Goal: Task Accomplishment & Management: Use online tool/utility

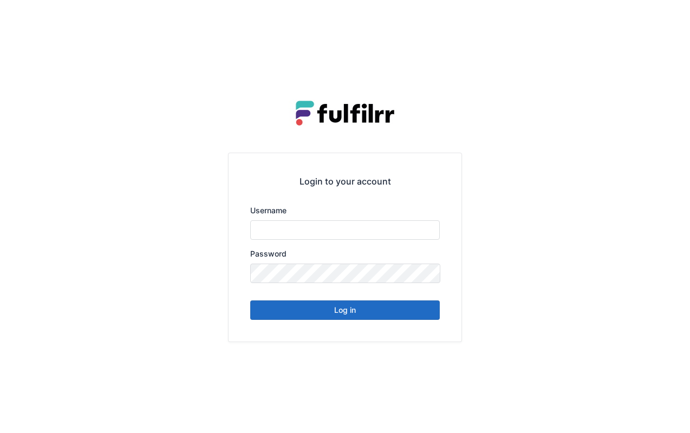
type input "******"
click at [358, 304] on button "Log in" at bounding box center [345, 311] width 190 height 20
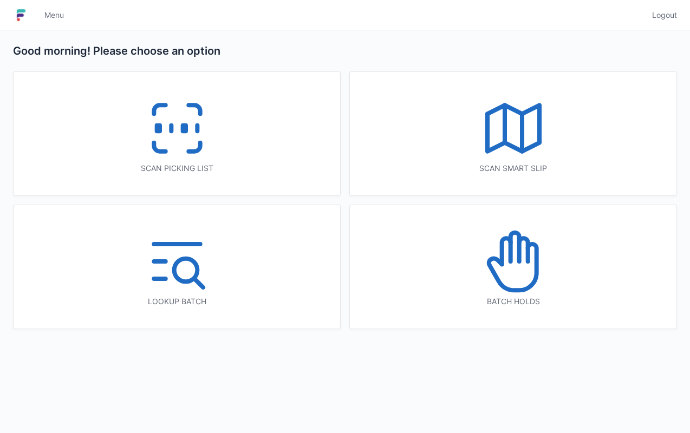
click at [180, 122] on icon at bounding box center [176, 128] width 69 height 69
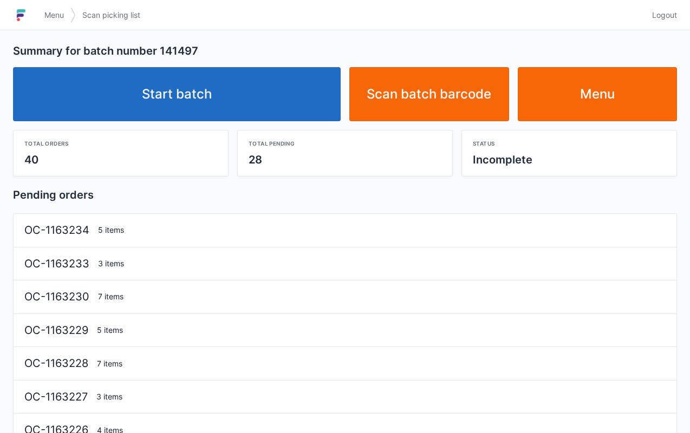
click at [208, 92] on link "Start batch" at bounding box center [177, 94] width 328 height 54
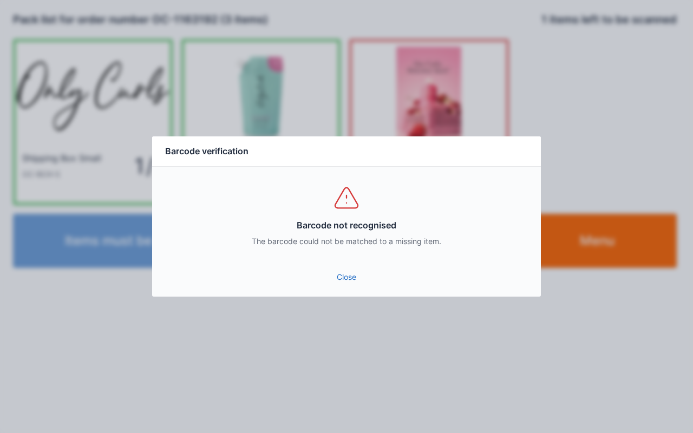
click at [351, 274] on link "Close" at bounding box center [347, 278] width 372 height 20
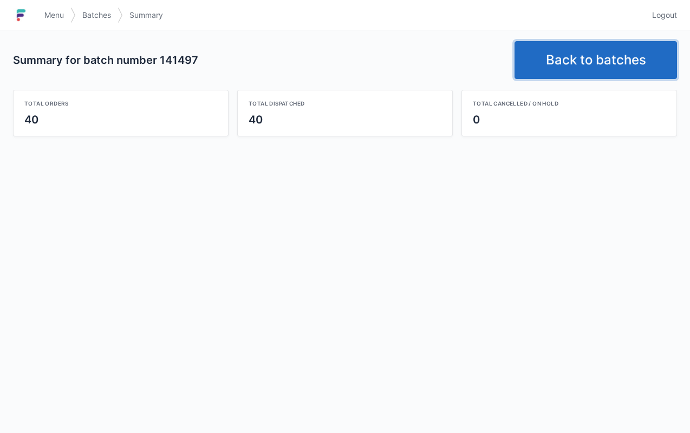
click at [592, 65] on link "Back to batches" at bounding box center [596, 60] width 163 height 38
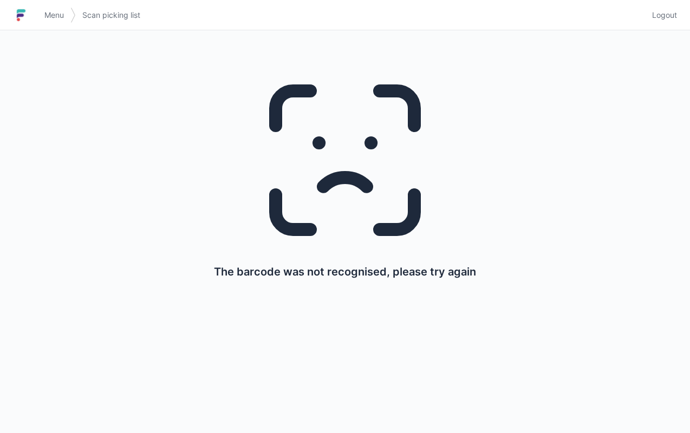
click at [49, 12] on span "Menu" at bounding box center [54, 15] width 20 height 11
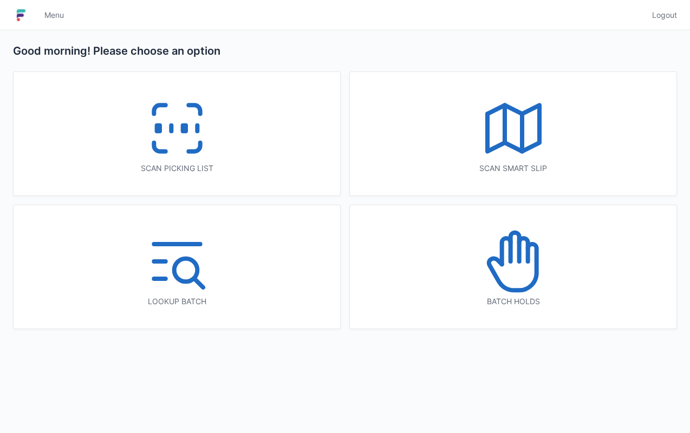
click at [522, 128] on line at bounding box center [522, 132] width 0 height 37
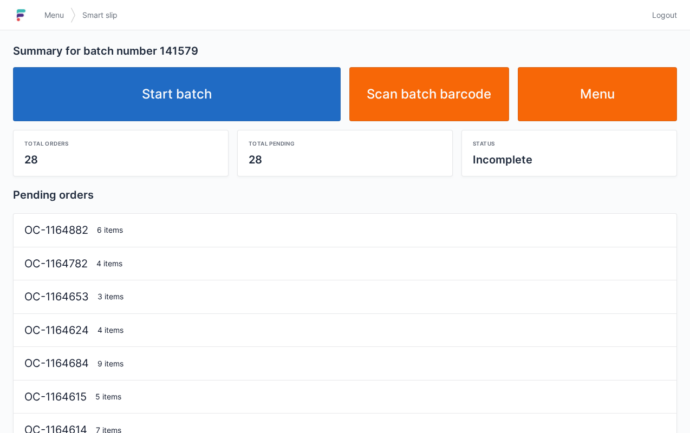
click at [209, 112] on link "Start batch" at bounding box center [177, 94] width 328 height 54
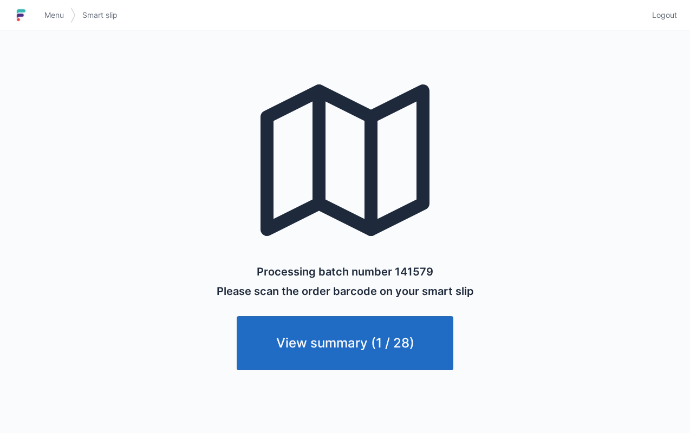
click at [46, 24] on link "Menu" at bounding box center [54, 15] width 33 height 20
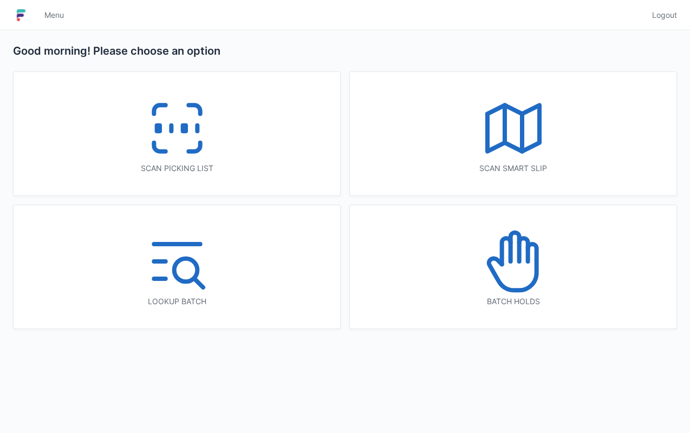
click at [174, 147] on icon at bounding box center [176, 128] width 69 height 69
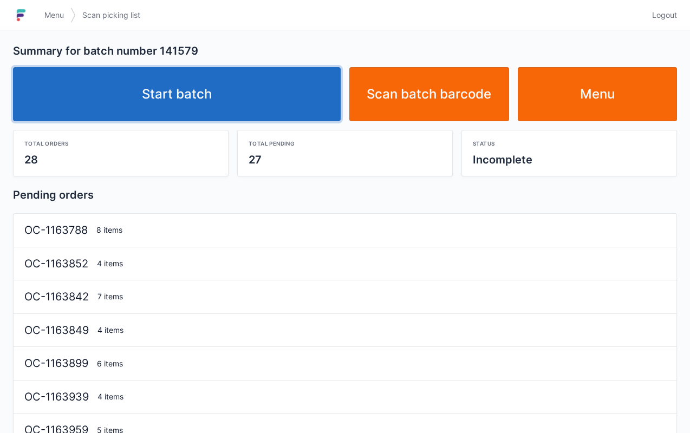
click at [195, 100] on link "Start batch" at bounding box center [177, 94] width 328 height 54
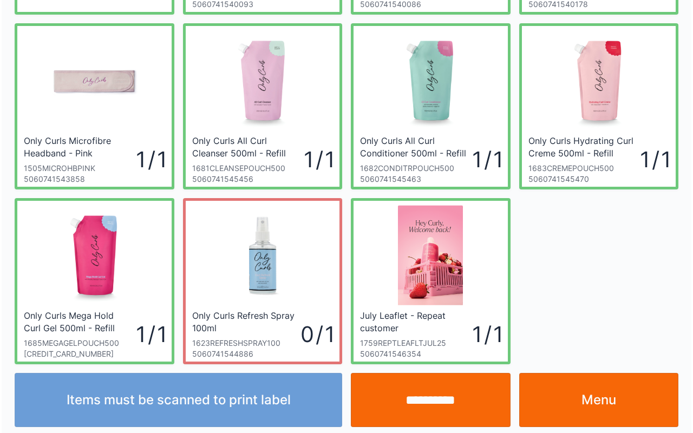
scroll to position [194, 0]
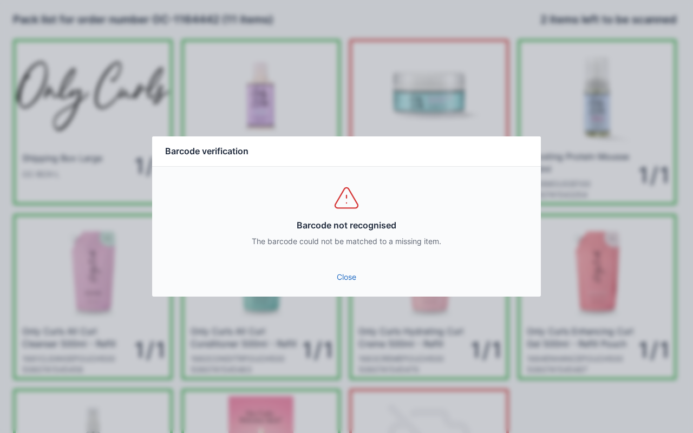
click at [352, 307] on div "Barcode verification Barcode not recognised The barcode could not be matched to…" at bounding box center [346, 216] width 693 height 433
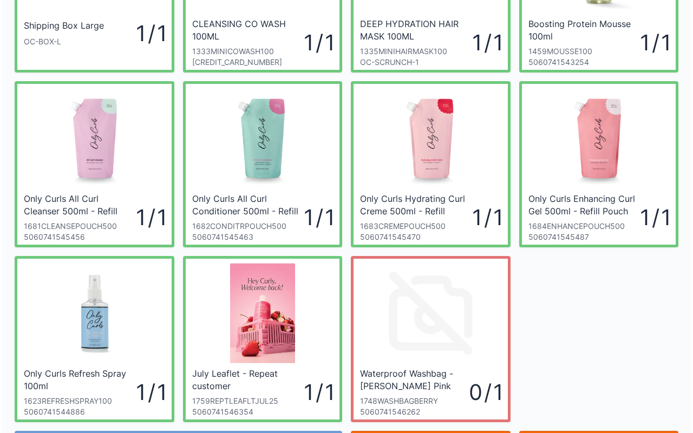
scroll to position [194, 0]
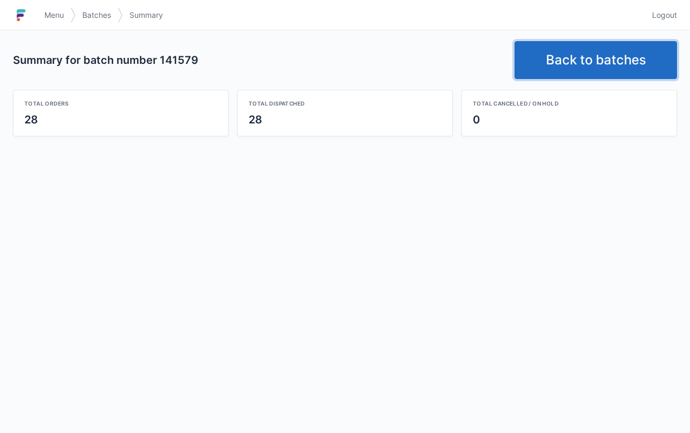
click at [588, 53] on link "Back to batches" at bounding box center [596, 60] width 163 height 38
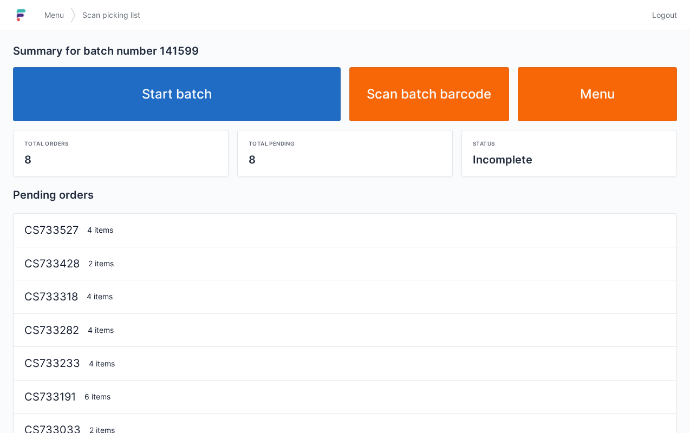
click at [238, 138] on div "Total pending 8" at bounding box center [345, 154] width 215 height 46
click at [168, 99] on link "Start batch" at bounding box center [177, 94] width 328 height 54
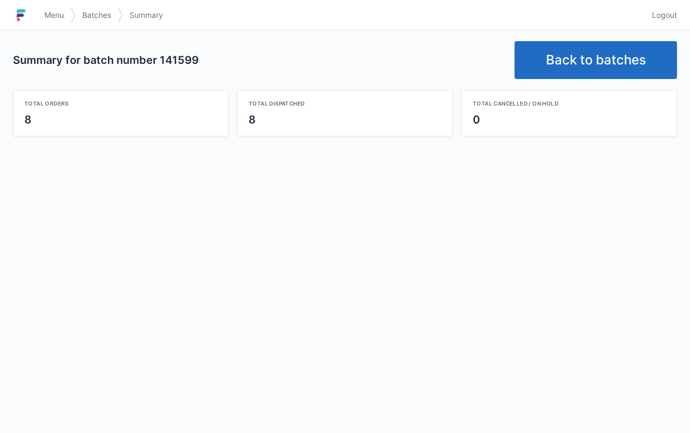
click at [627, 66] on link "Back to batches" at bounding box center [596, 60] width 163 height 38
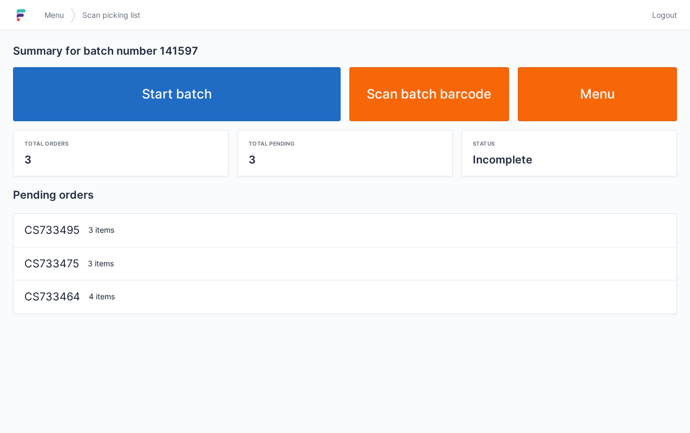
click at [276, 80] on link "Start batch" at bounding box center [177, 94] width 328 height 54
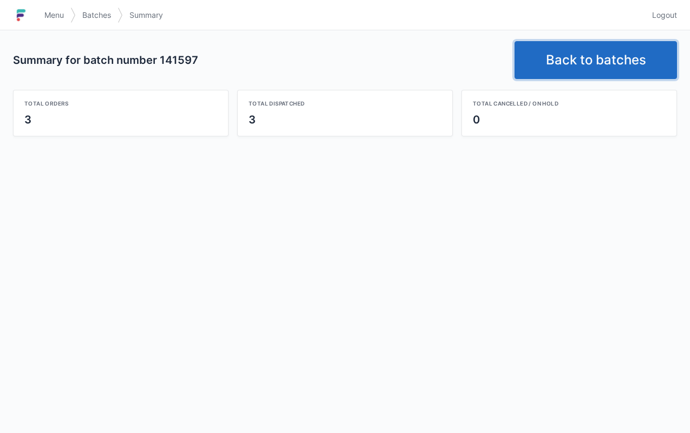
click at [580, 68] on link "Back to batches" at bounding box center [596, 60] width 163 height 38
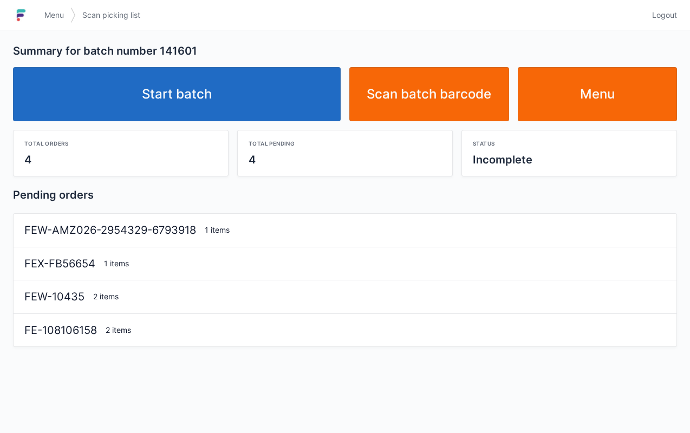
click at [251, 119] on link "Start batch" at bounding box center [177, 94] width 328 height 54
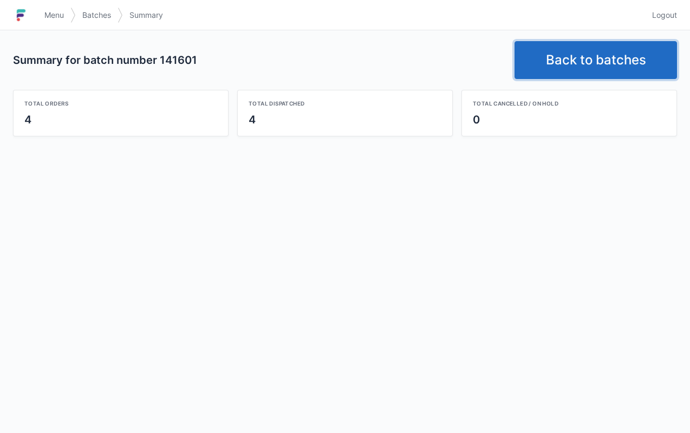
click at [622, 64] on link "Back to batches" at bounding box center [596, 60] width 163 height 38
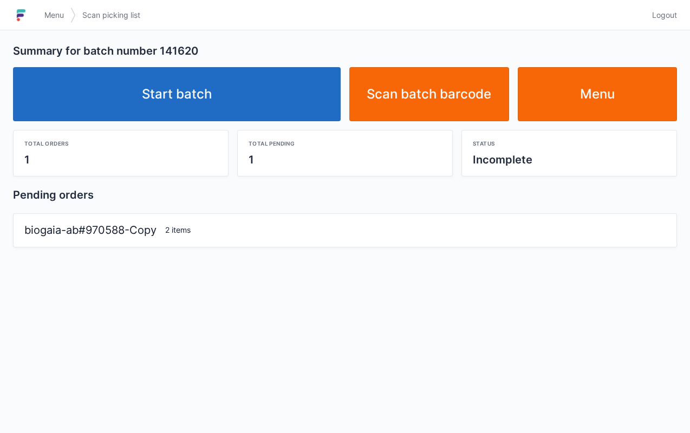
click at [234, 106] on link "Start batch" at bounding box center [177, 94] width 328 height 54
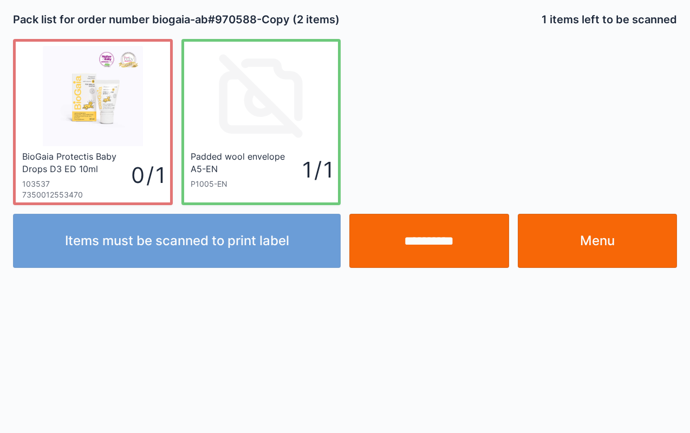
click at [9, 427] on div "**********" at bounding box center [345, 216] width 690 height 433
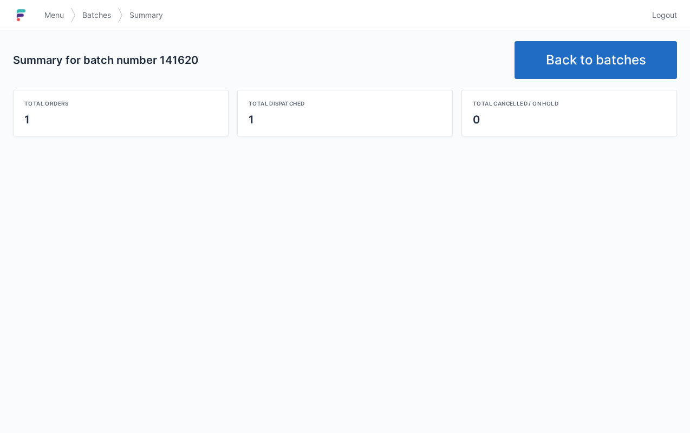
click at [619, 70] on link "Back to batches" at bounding box center [596, 60] width 163 height 38
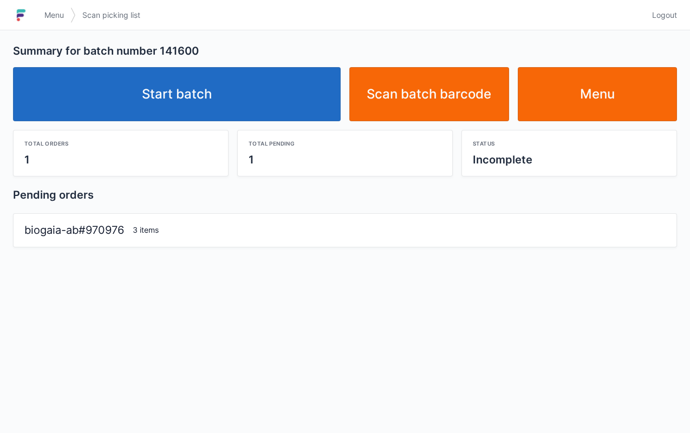
click at [237, 94] on link "Start batch" at bounding box center [177, 94] width 328 height 54
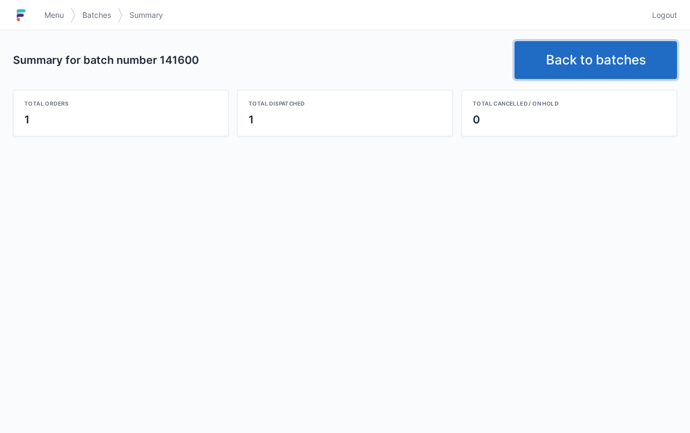
click at [582, 64] on link "Back to batches" at bounding box center [596, 60] width 163 height 38
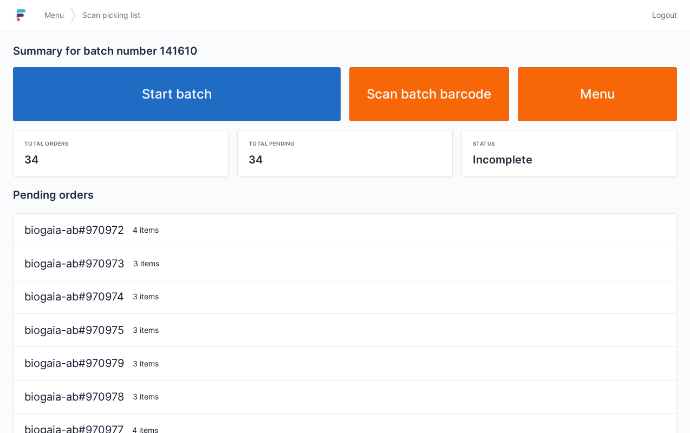
click at [237, 111] on link "Start batch" at bounding box center [177, 94] width 328 height 54
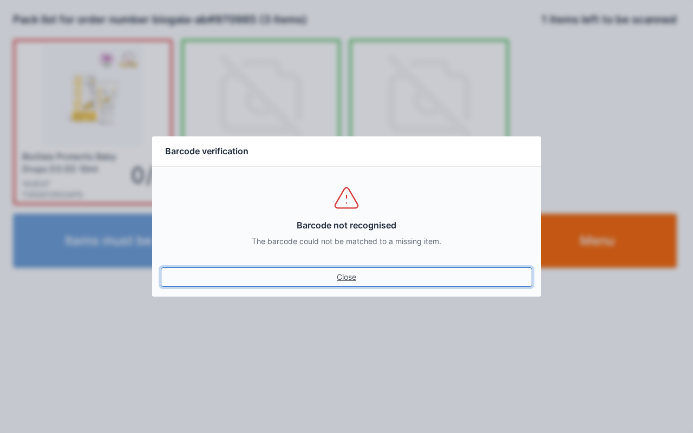
click at [337, 282] on link "Close" at bounding box center [347, 278] width 372 height 20
click at [341, 283] on link "Close" at bounding box center [347, 278] width 372 height 20
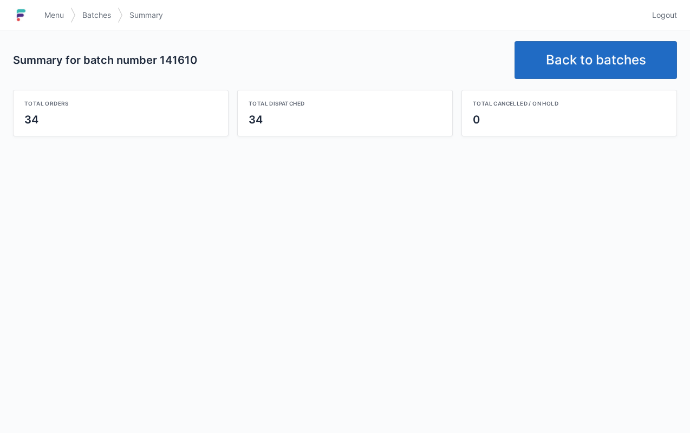
click at [597, 53] on link "Back to batches" at bounding box center [596, 60] width 163 height 38
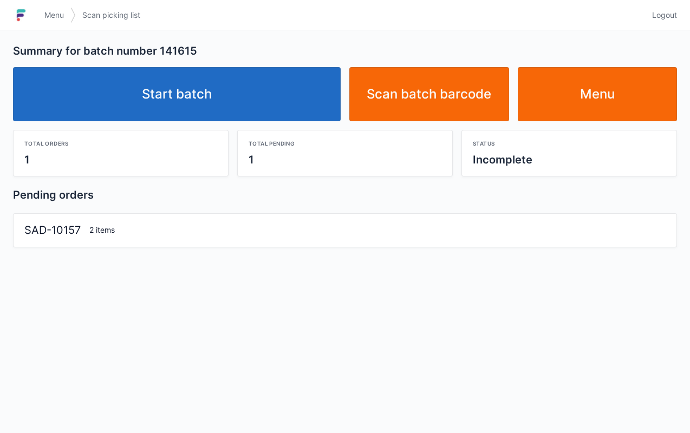
click at [262, 108] on link "Start batch" at bounding box center [177, 94] width 328 height 54
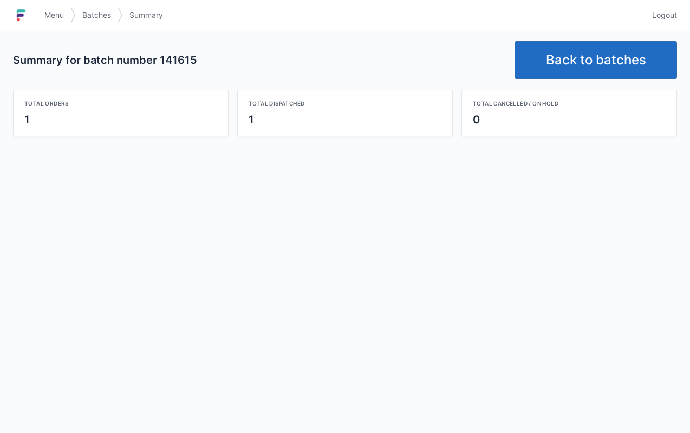
click at [581, 77] on link "Back to batches" at bounding box center [596, 60] width 163 height 38
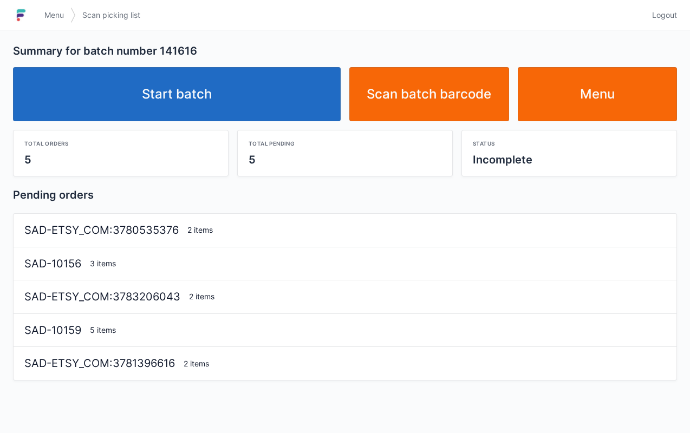
click at [201, 100] on link "Start batch" at bounding box center [177, 94] width 328 height 54
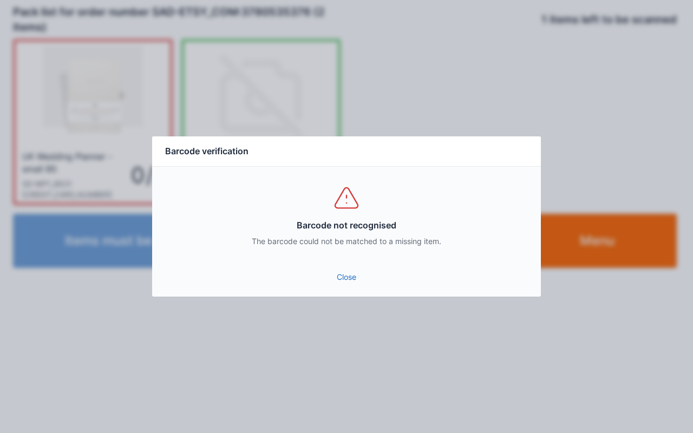
click at [356, 296] on div "Close" at bounding box center [346, 280] width 389 height 33
click at [369, 283] on link "Close" at bounding box center [347, 278] width 372 height 20
